Goal: Find specific page/section: Find specific page/section

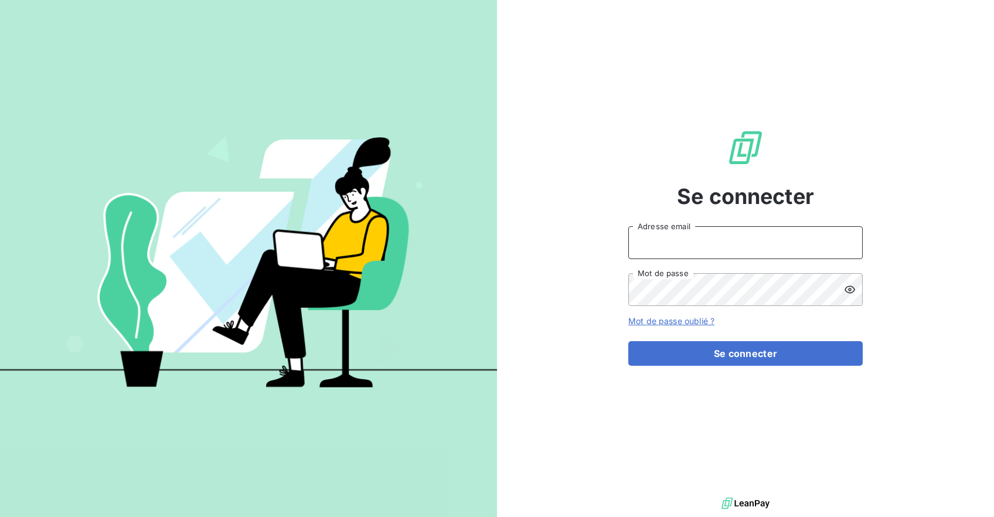
click at [730, 242] on input "Adresse email" at bounding box center [745, 242] width 234 height 33
click at [823, 182] on div "Se connecter Adresse email Mot de passe Mot de passe oublié ? Se connecter" at bounding box center [745, 247] width 234 height 495
click at [679, 237] on input "Adresse email" at bounding box center [745, 242] width 234 height 33
type input "[PERSON_NAME][EMAIL_ADDRESS][DOMAIN_NAME]"
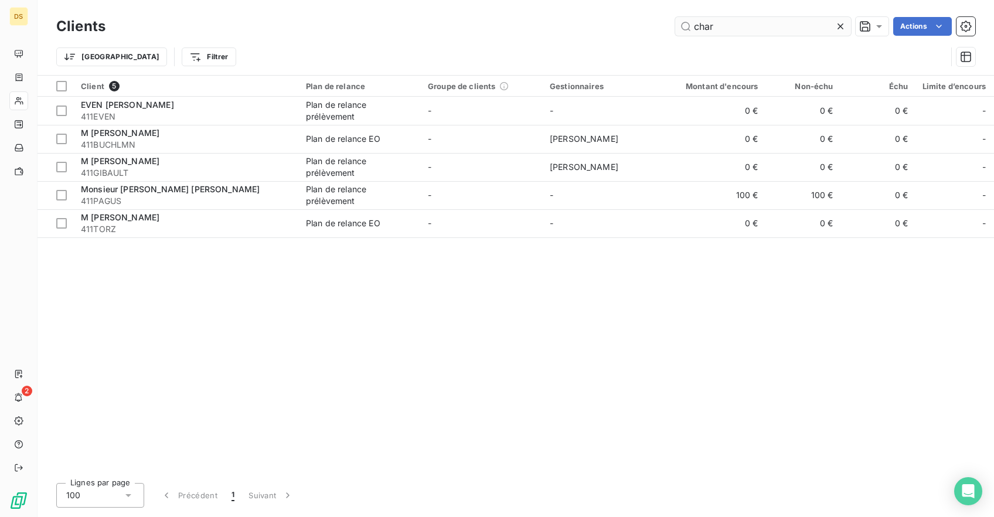
drag, startPoint x: 734, startPoint y: 27, endPoint x: 524, endPoint y: 23, distance: 209.2
click at [675, 23] on input "char" at bounding box center [763, 26] width 176 height 19
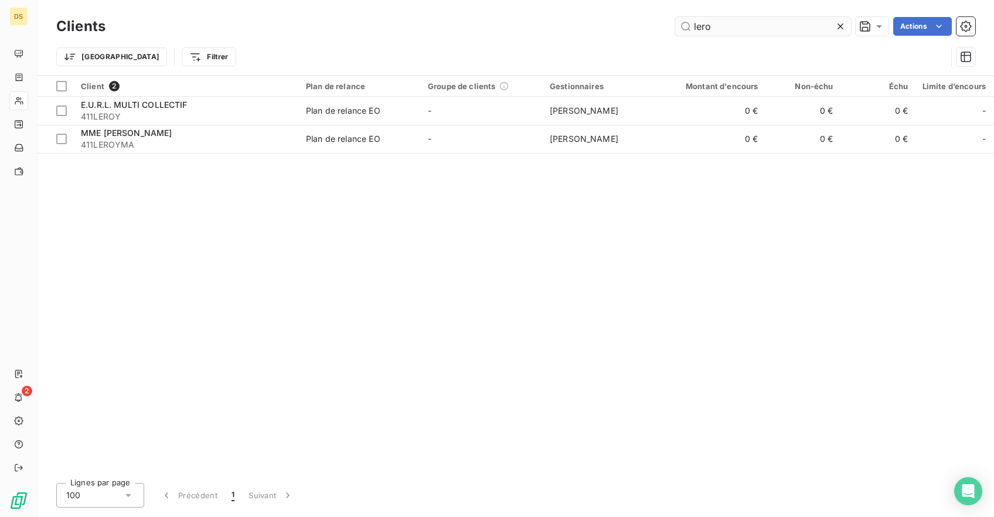
drag, startPoint x: 739, startPoint y: 30, endPoint x: 520, endPoint y: 15, distance: 219.7
click at [675, 17] on input "lero" at bounding box center [763, 26] width 176 height 19
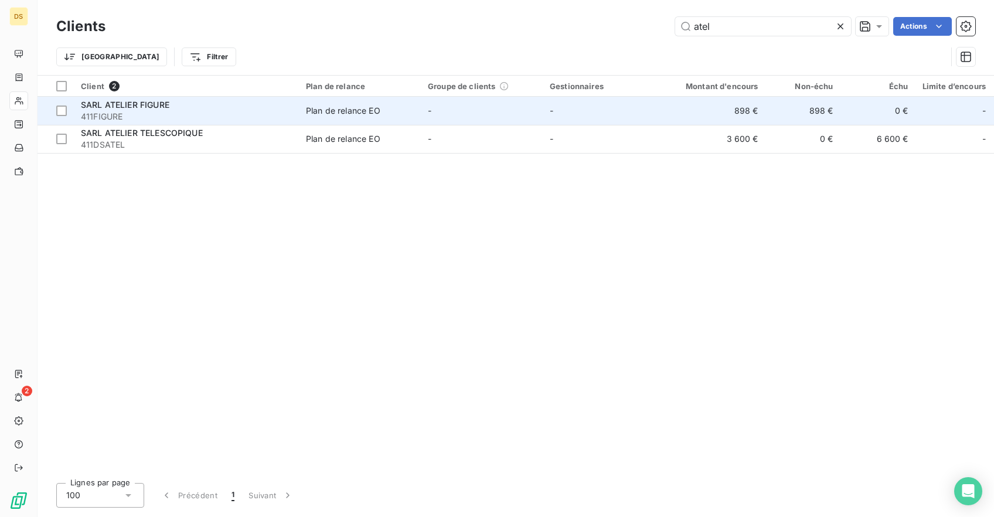
type input "atel"
click at [471, 108] on td "-" at bounding box center [482, 111] width 122 height 28
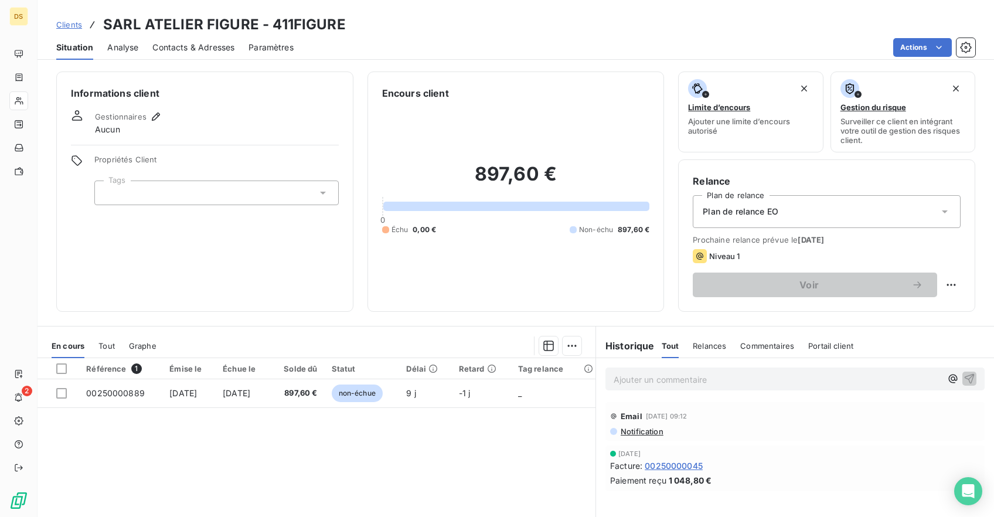
scroll to position [59, 0]
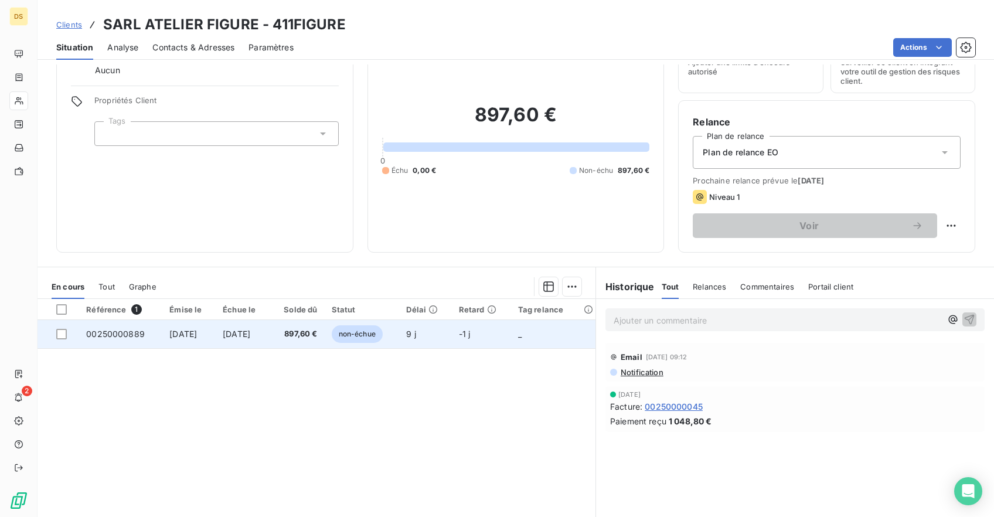
click at [265, 326] on td "[DATE]" at bounding box center [243, 334] width 54 height 28
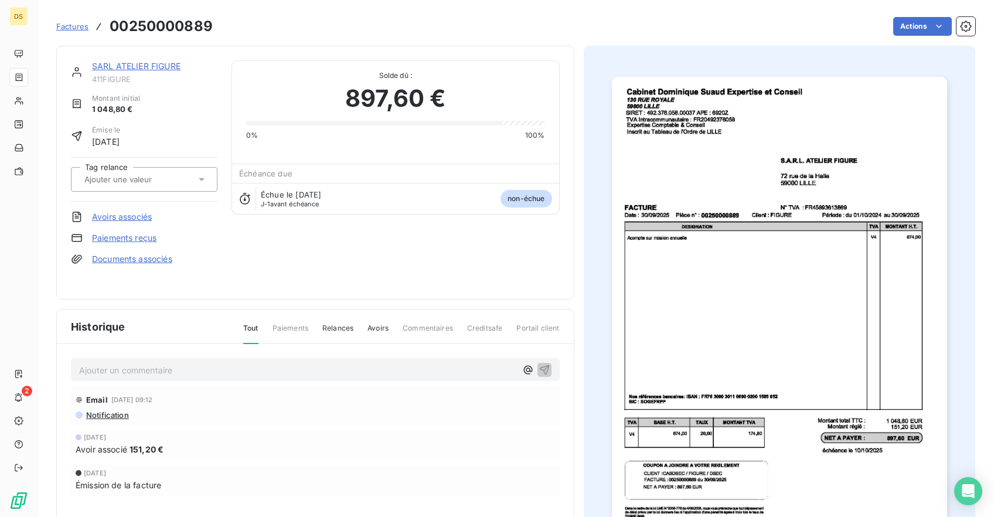
scroll to position [60, 0]
